Goal: Task Accomplishment & Management: Manage account settings

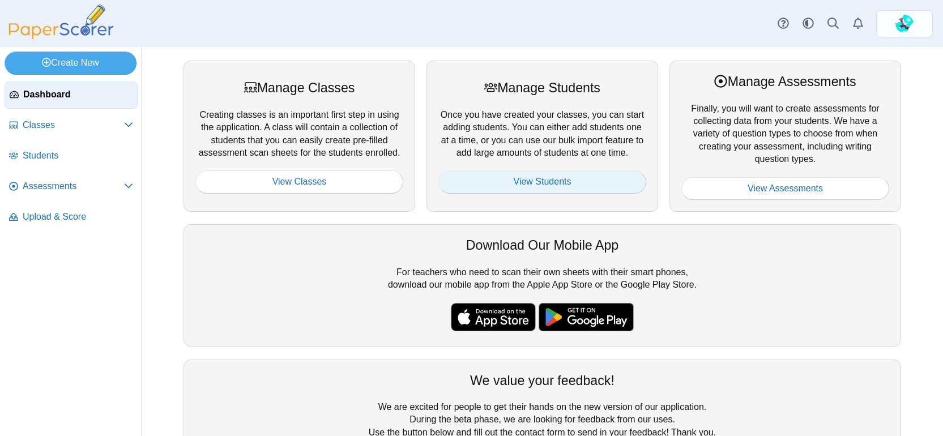
click at [501, 183] on link "View Students" at bounding box center [542, 181] width 208 height 23
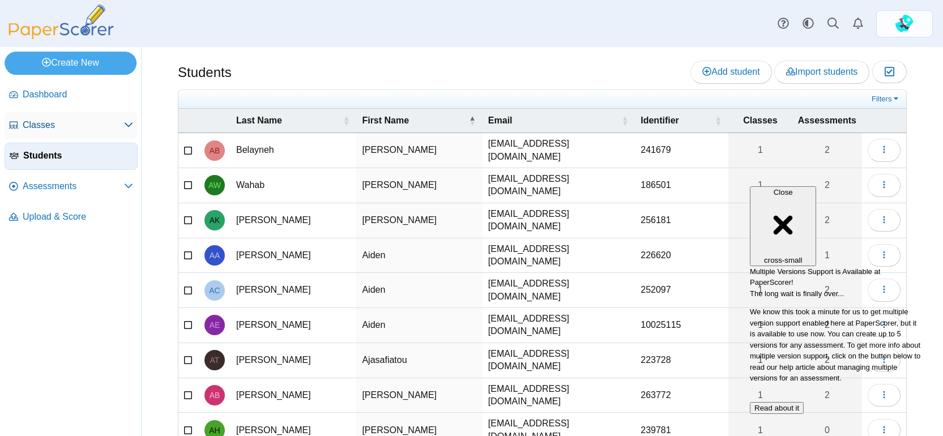
click at [33, 126] on span "Classes" at bounding box center [73, 125] width 101 height 12
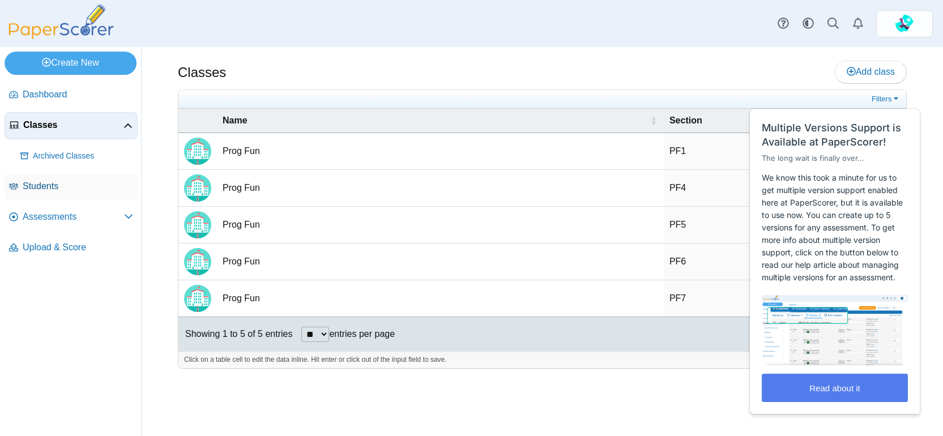
click at [44, 189] on span "Students" at bounding box center [78, 186] width 110 height 12
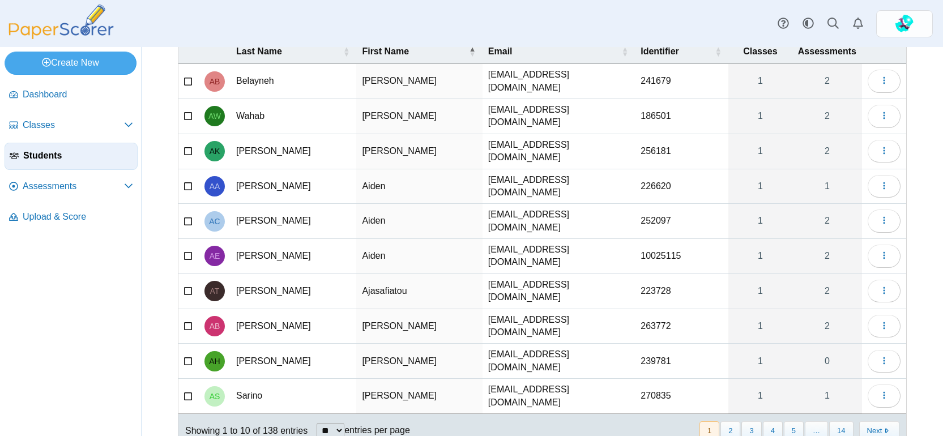
scroll to position [76, 0]
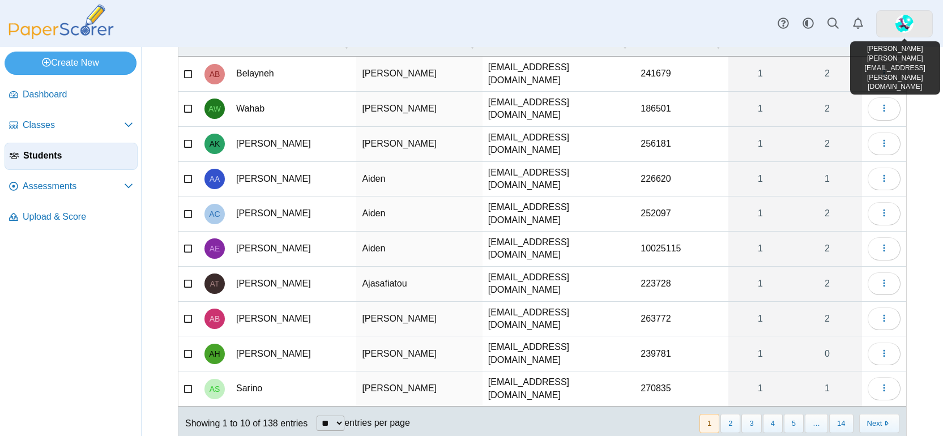
click at [906, 22] on img at bounding box center [904, 24] width 18 height 18
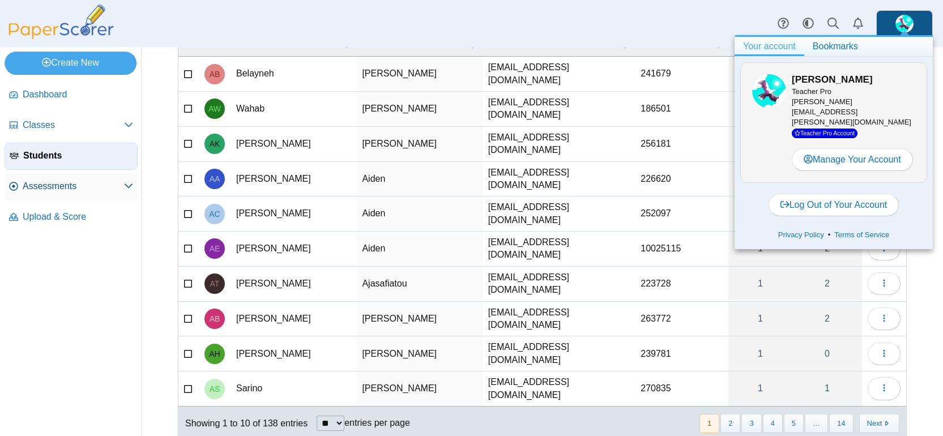
click at [44, 187] on span "Assessments" at bounding box center [73, 186] width 101 height 12
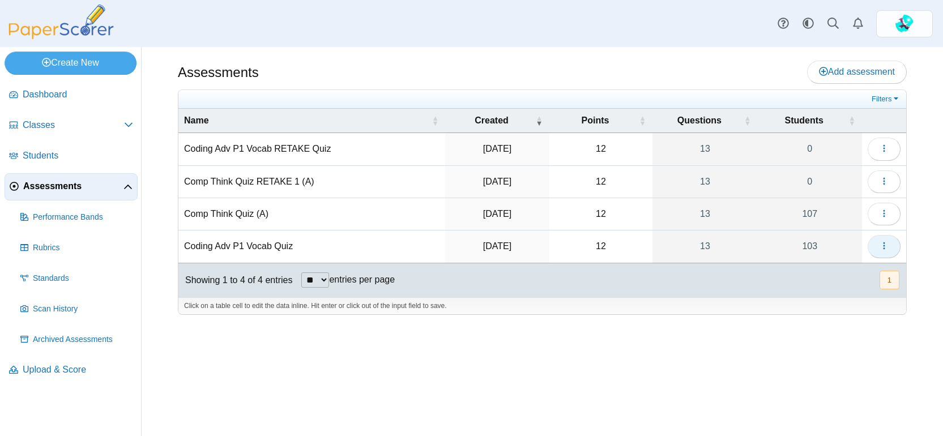
click at [884, 241] on icon "button" at bounding box center [883, 245] width 9 height 9
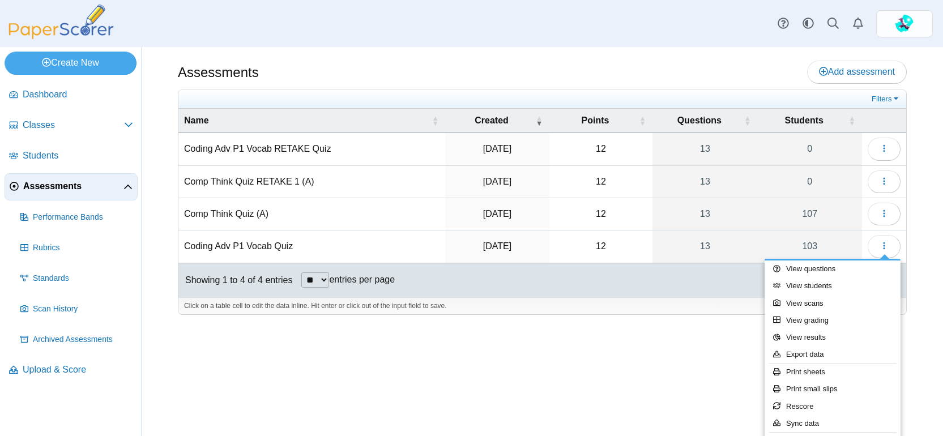
click at [668, 355] on div "Assessments Add assessment 12 0" at bounding box center [542, 241] width 801 height 389
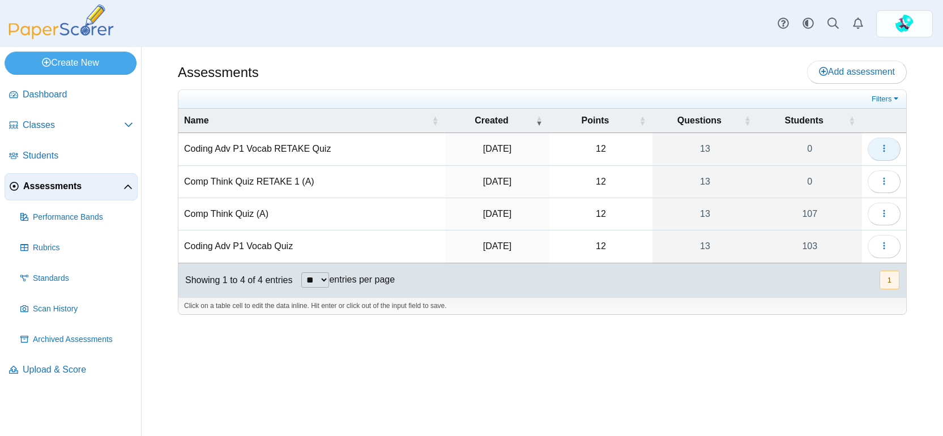
click at [885, 148] on icon "button" at bounding box center [883, 148] width 9 height 9
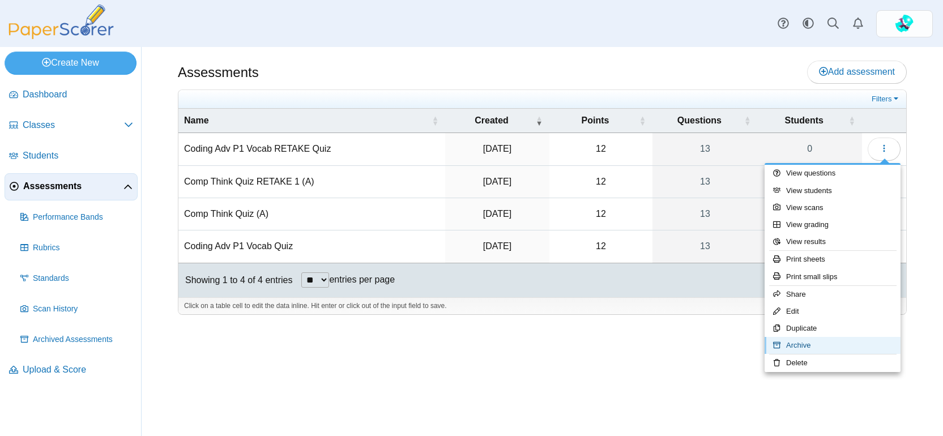
click at [805, 342] on link "Archive" at bounding box center [832, 345] width 136 height 17
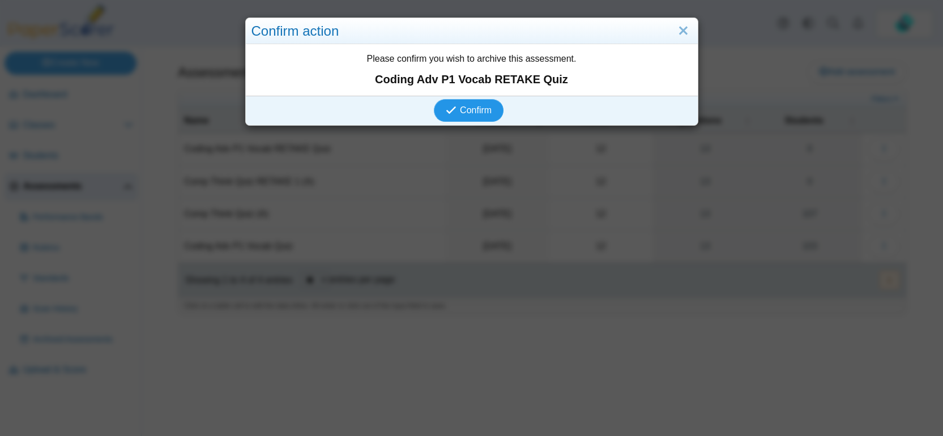
click at [470, 108] on span "Confirm" at bounding box center [476, 110] width 32 height 10
